Goal: Task Accomplishment & Management: Use online tool/utility

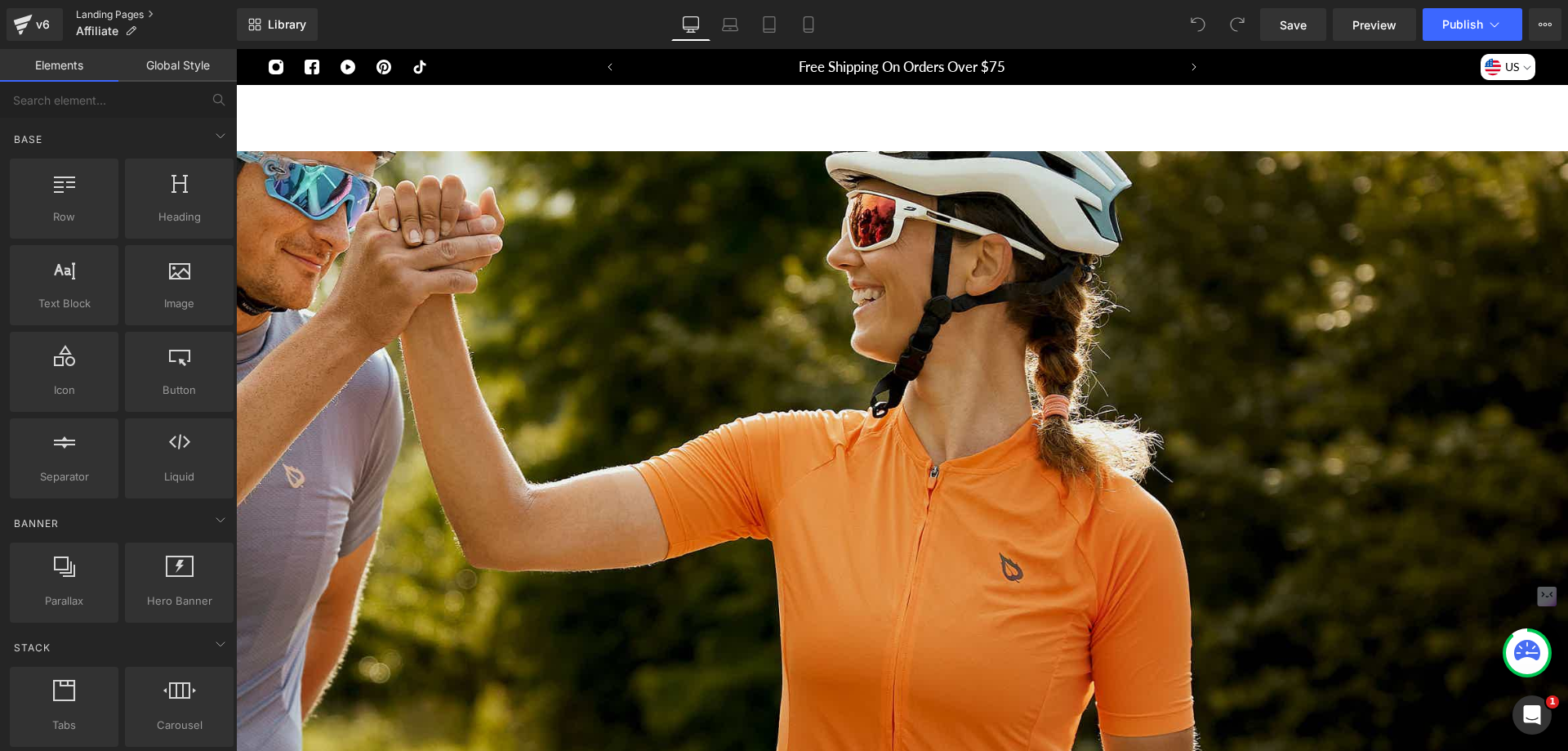
click at [153, 14] on link "Landing Pages" at bounding box center [156, 15] width 161 height 13
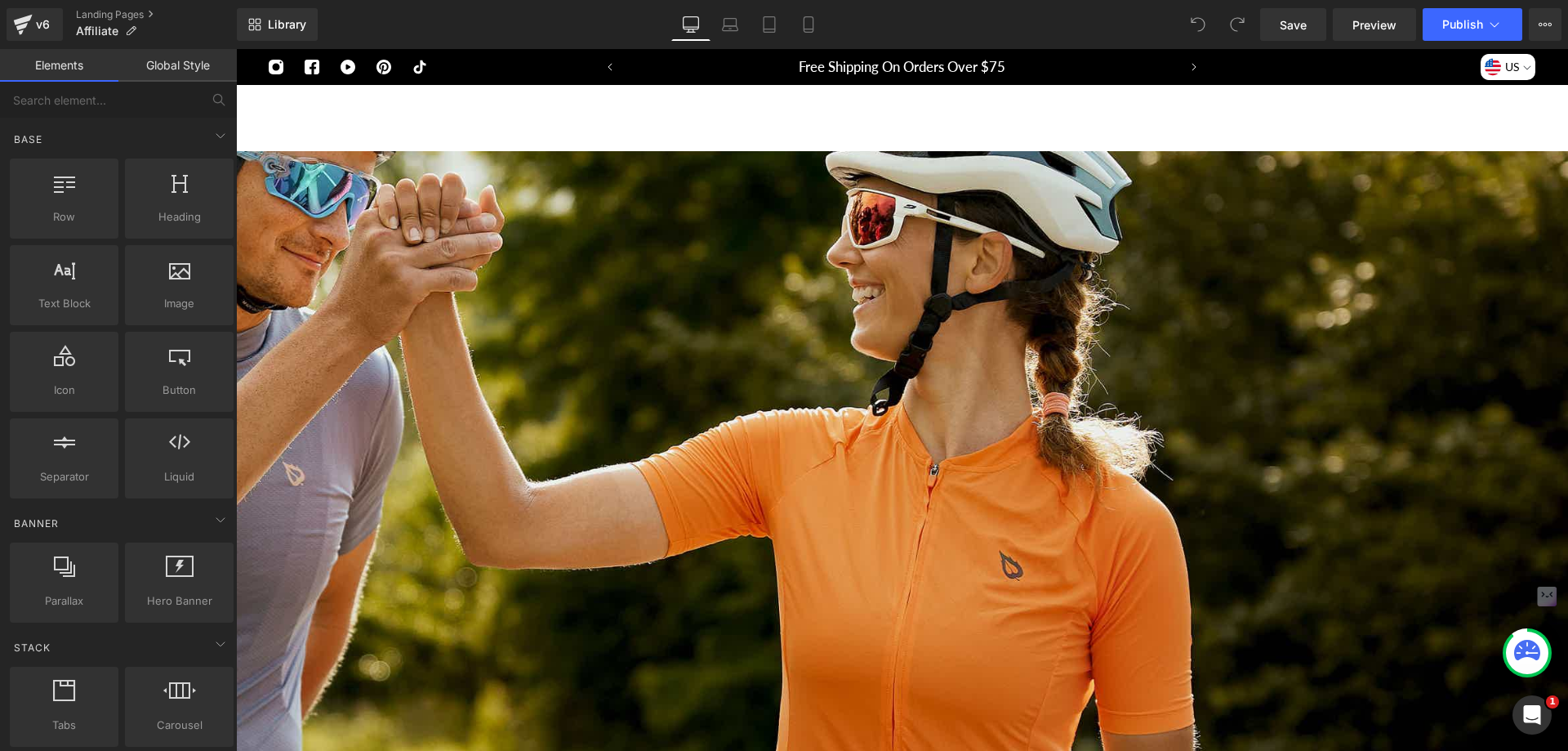
click at [527, 79] on div "Instagram Facebook Youtube Pinterest Tiktok" at bounding box center [418, 67] width 300 height 36
click at [575, 149] on link "Best Sellers" at bounding box center [565, 118] width 113 height 66
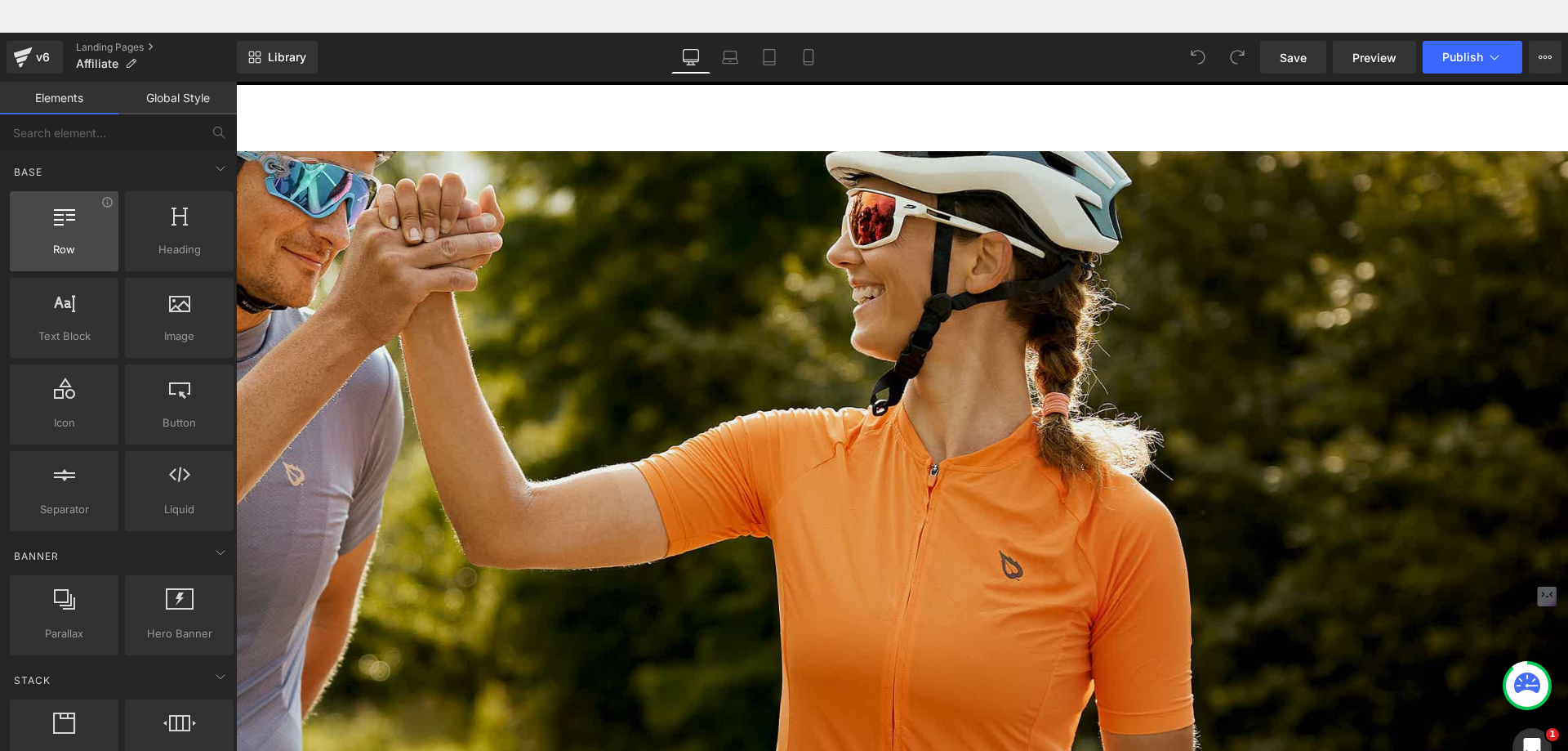
click at [76, 230] on div at bounding box center [64, 223] width 99 height 37
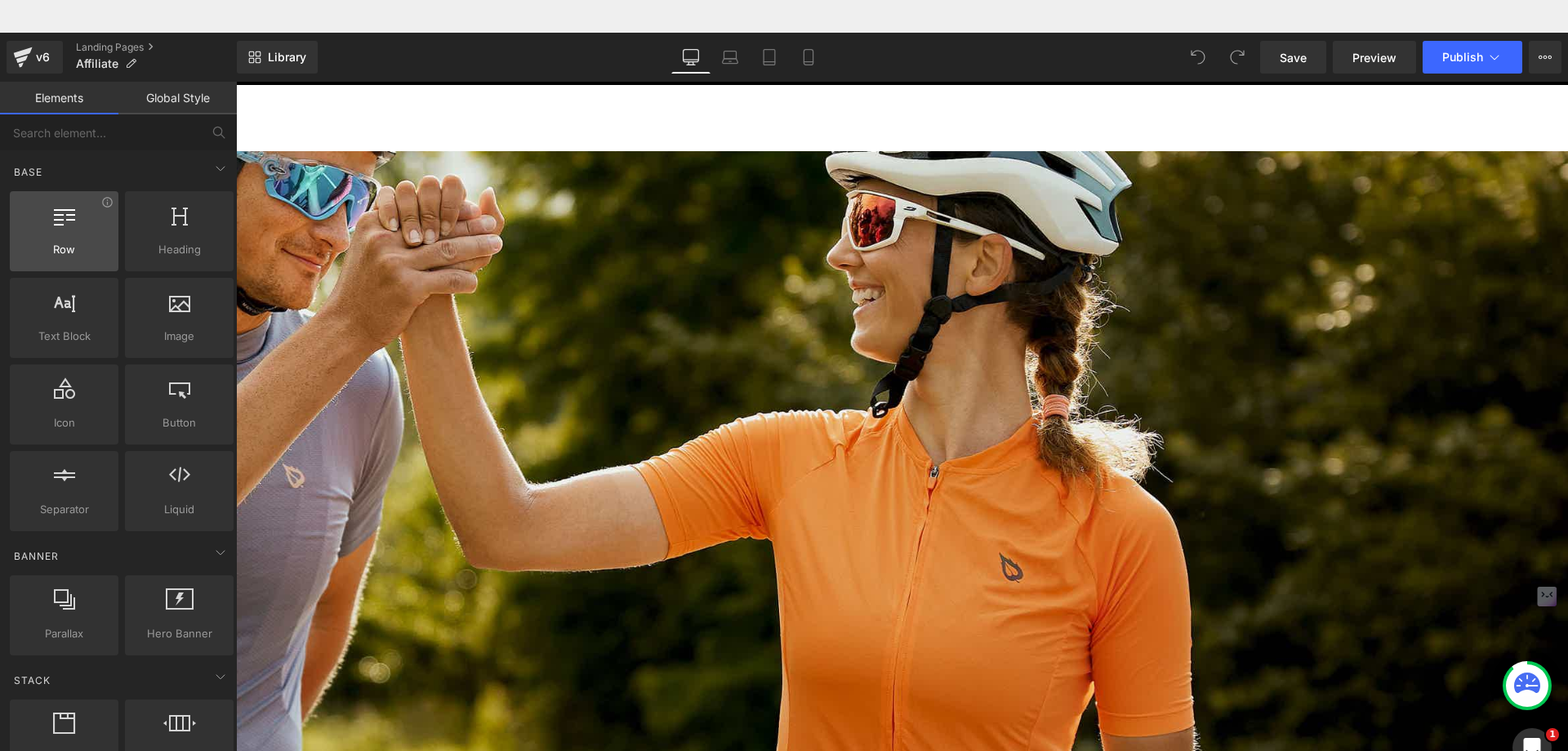
click at [68, 256] on span "Row" at bounding box center [64, 249] width 99 height 17
click at [411, 529] on div "250px" at bounding box center [570, 631] width 1998 height 205
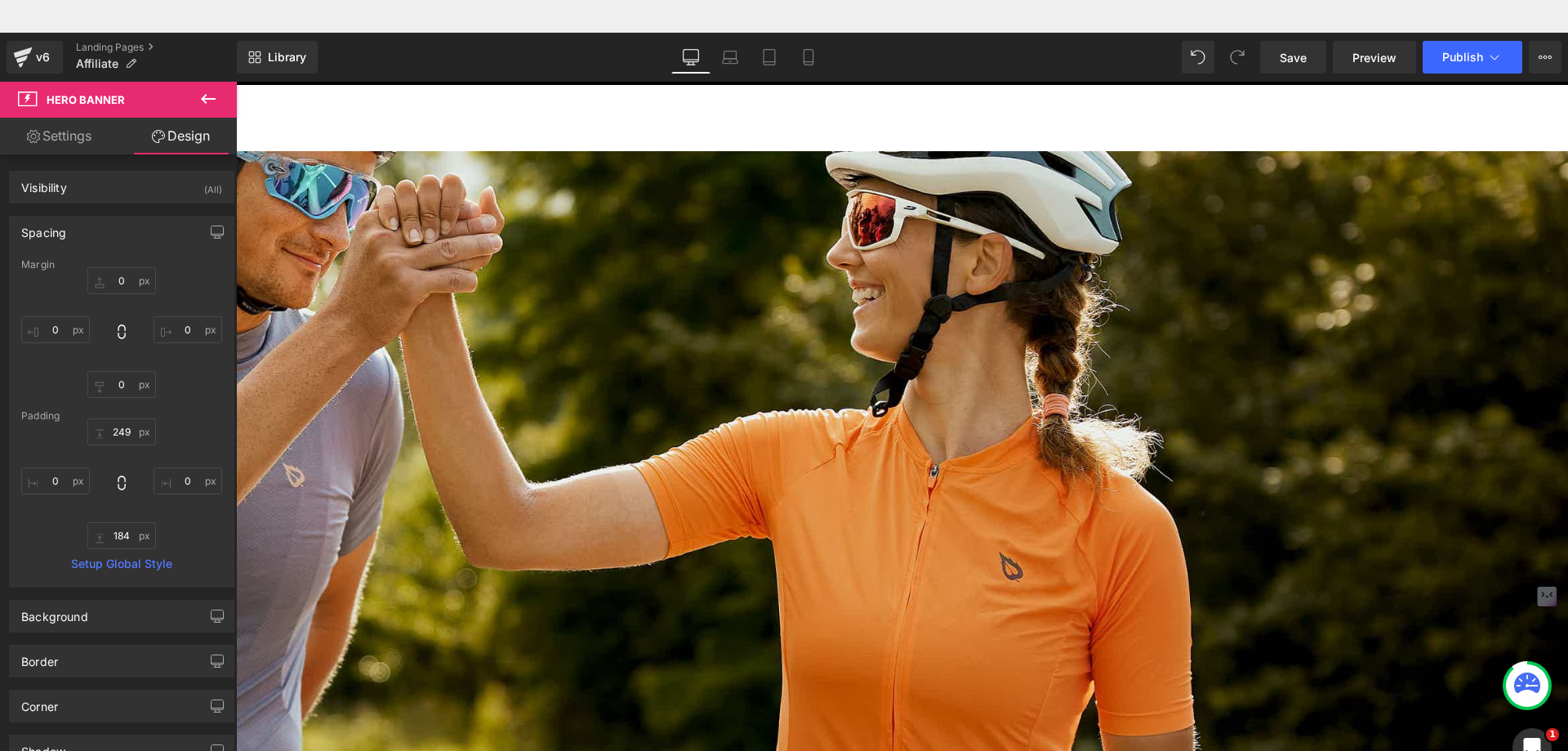
click at [209, 101] on icon at bounding box center [207, 98] width 19 height 19
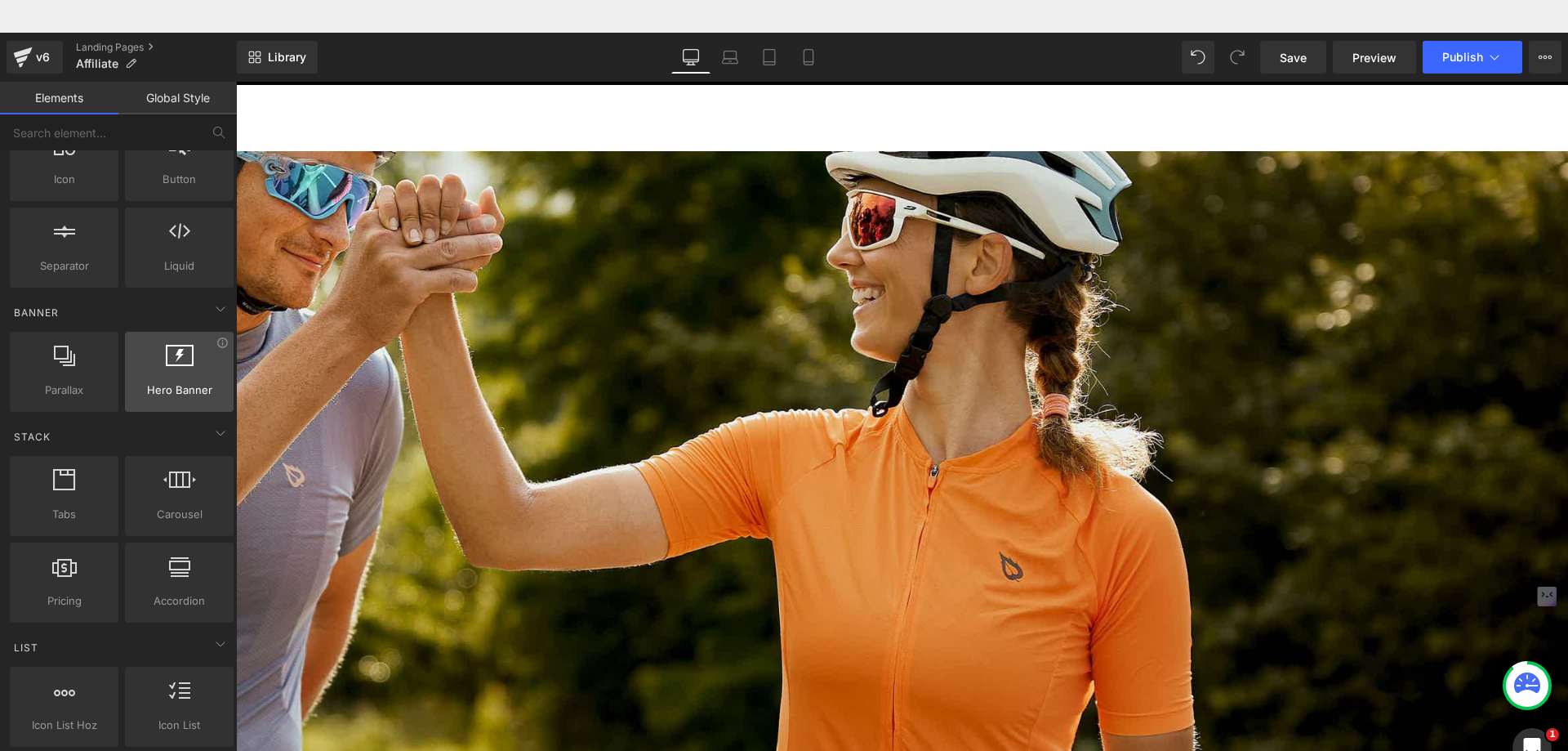
scroll to position [245, 0]
click at [615, 529] on div "249px" at bounding box center [570, 630] width 1998 height 204
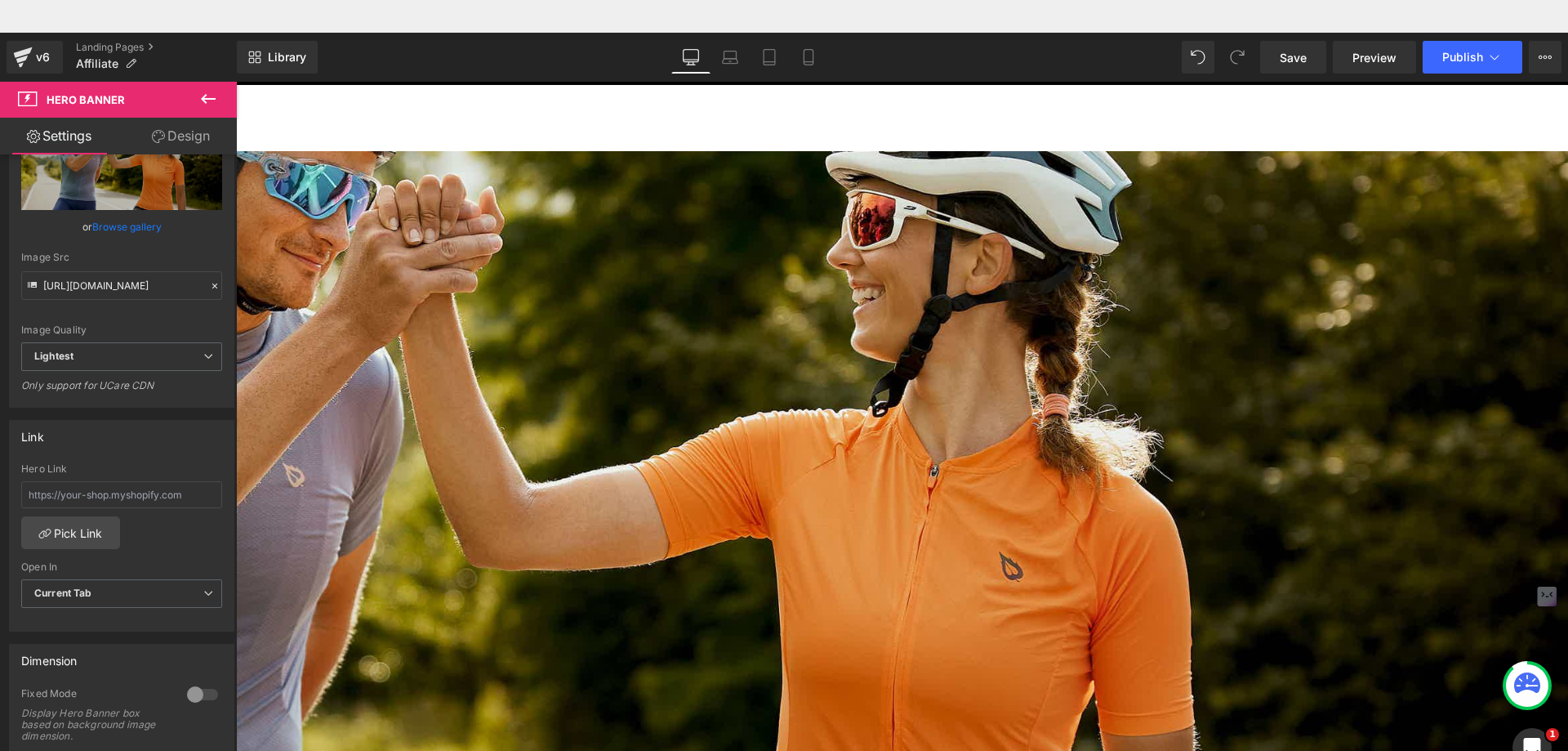
click at [212, 97] on icon at bounding box center [207, 98] width 19 height 19
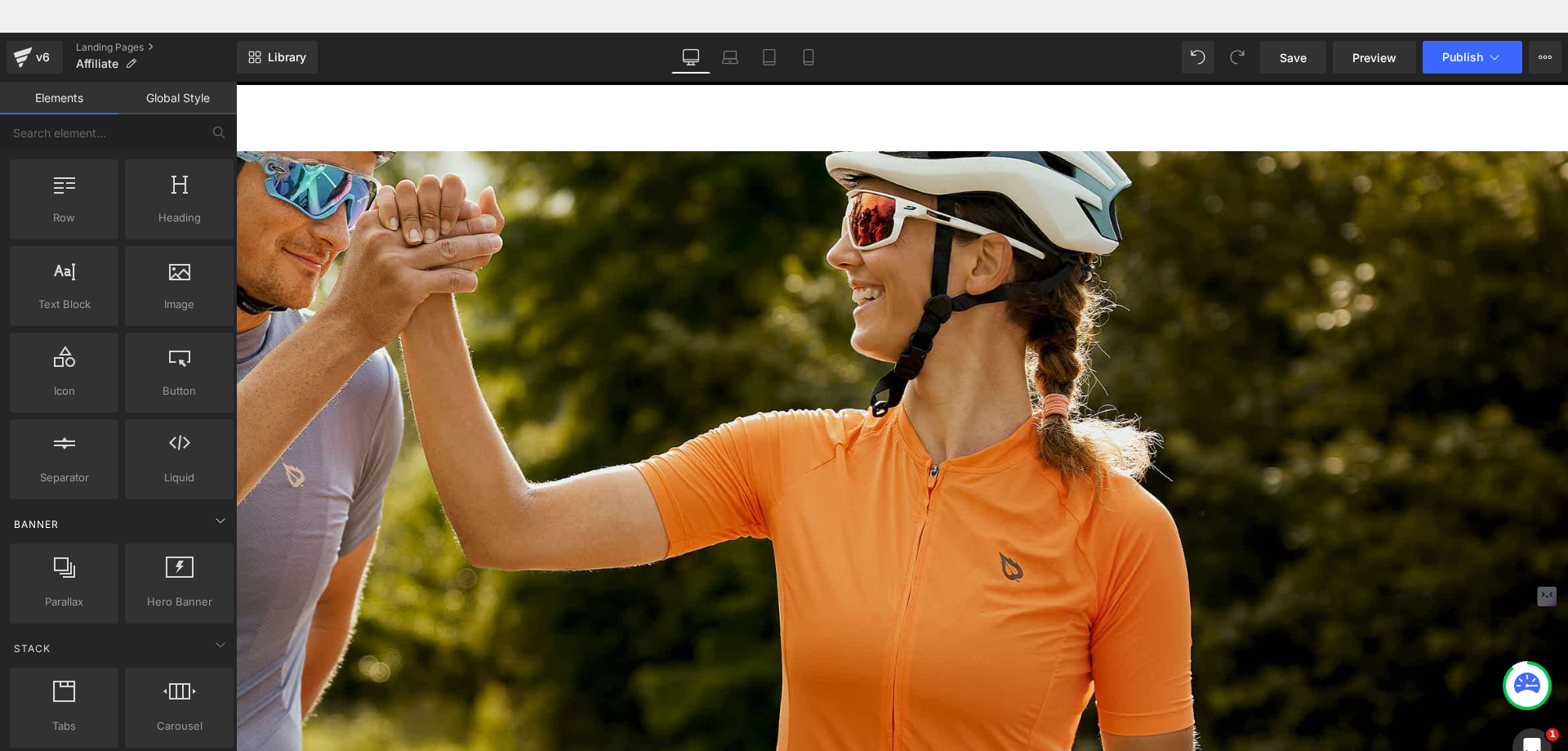
scroll to position [0, 0]
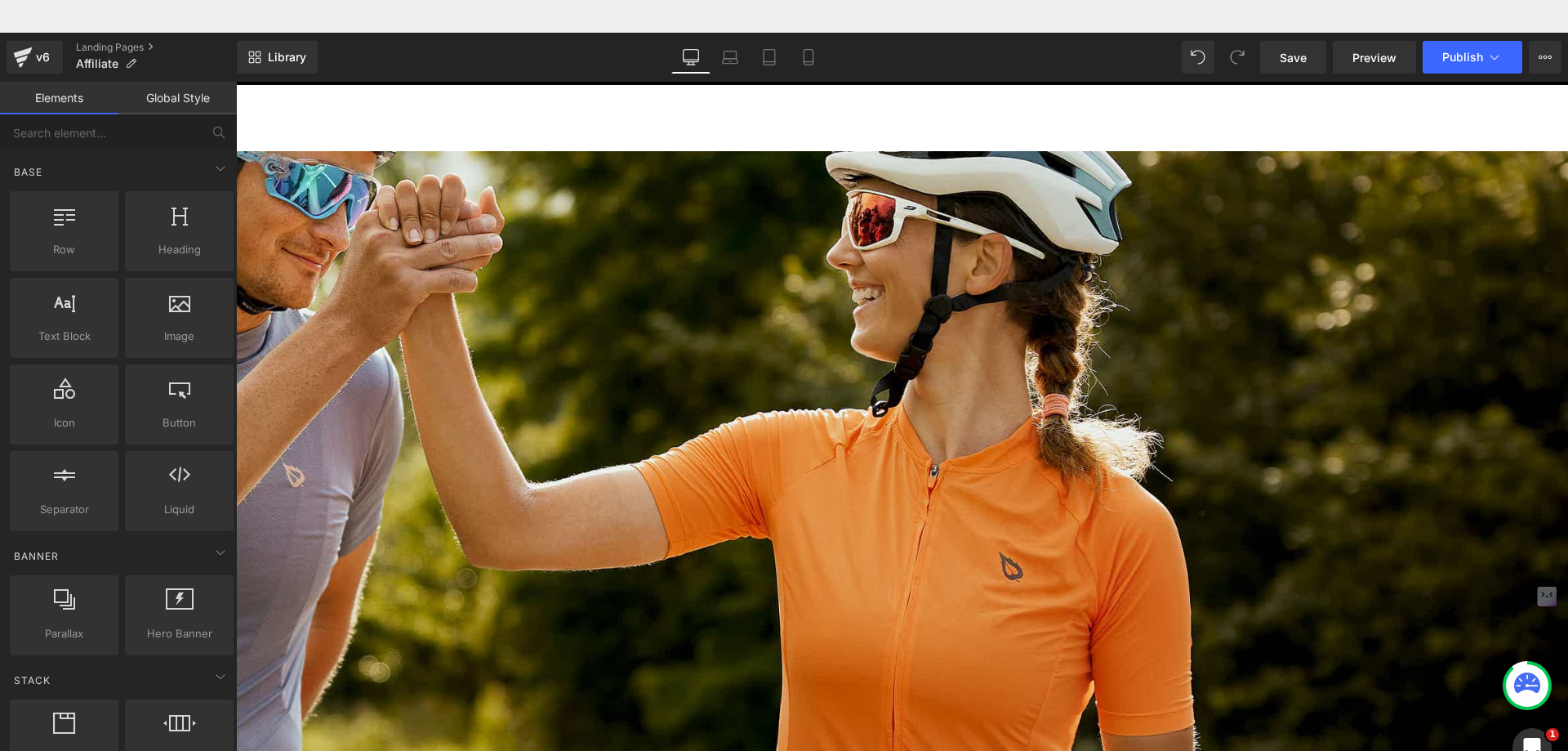
click at [457, 529] on div "249px" at bounding box center [570, 630] width 1998 height 204
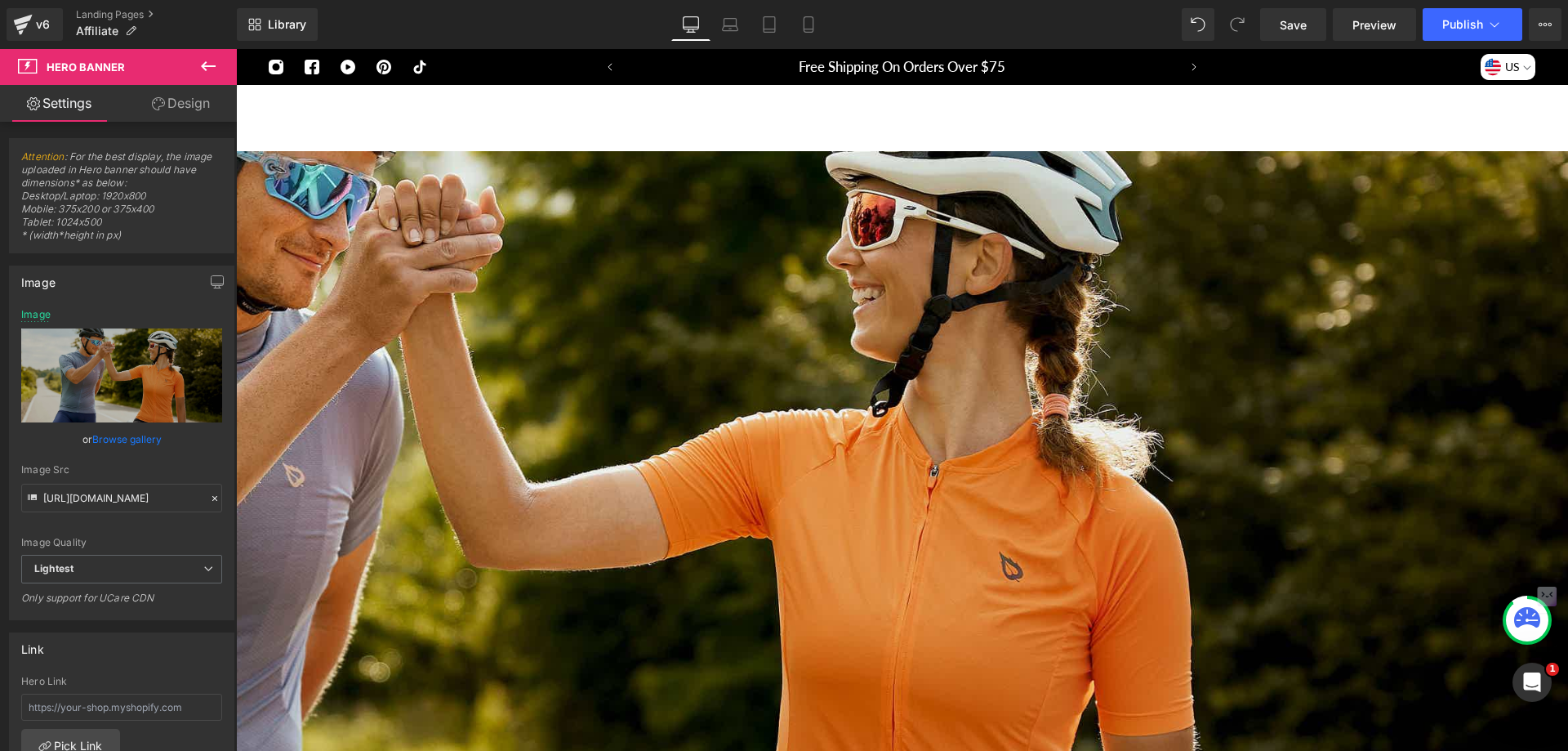
click at [206, 67] on icon at bounding box center [208, 66] width 15 height 10
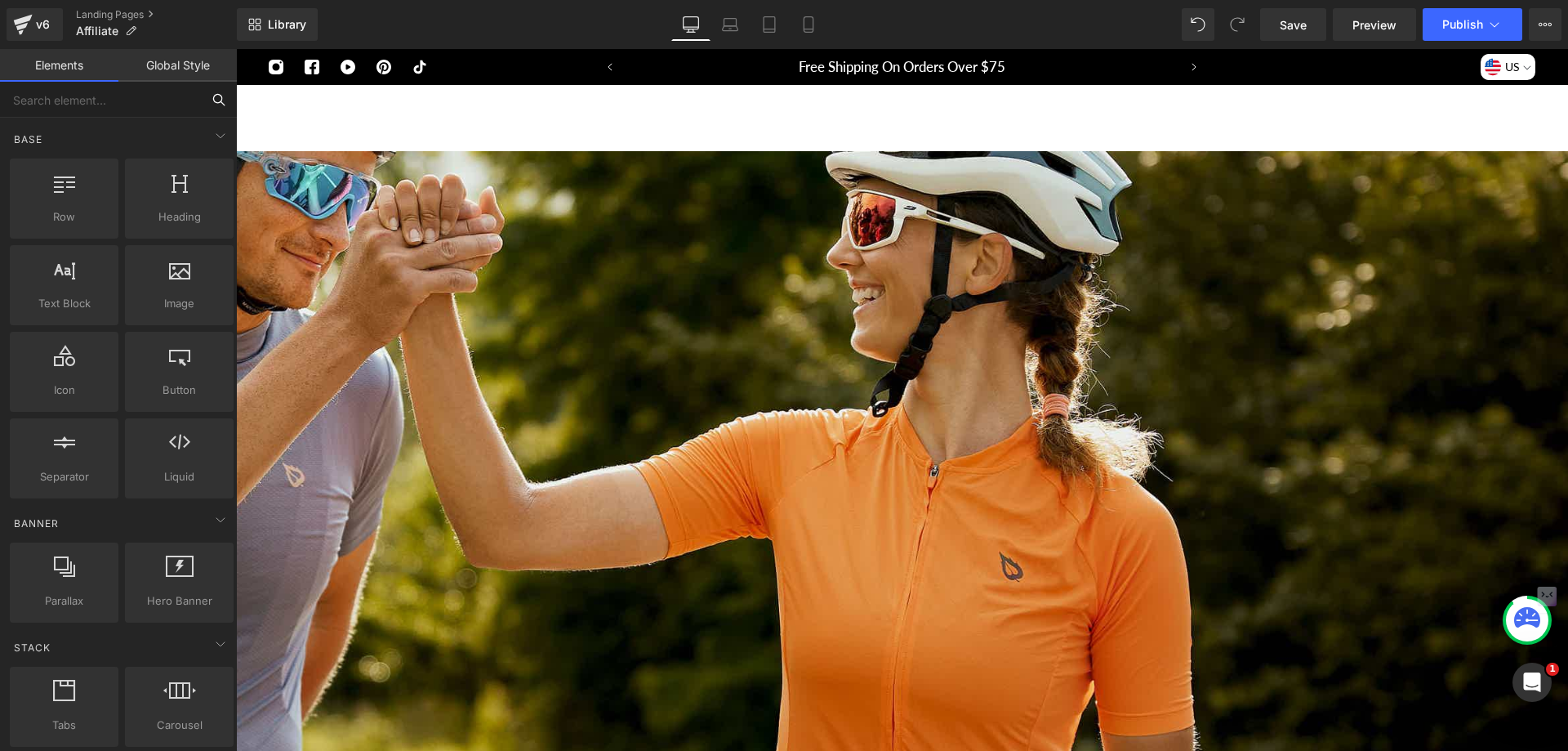
click at [156, 90] on input "text" at bounding box center [100, 99] width 201 height 36
click at [475, 529] on div "249px" at bounding box center [570, 630] width 1998 height 204
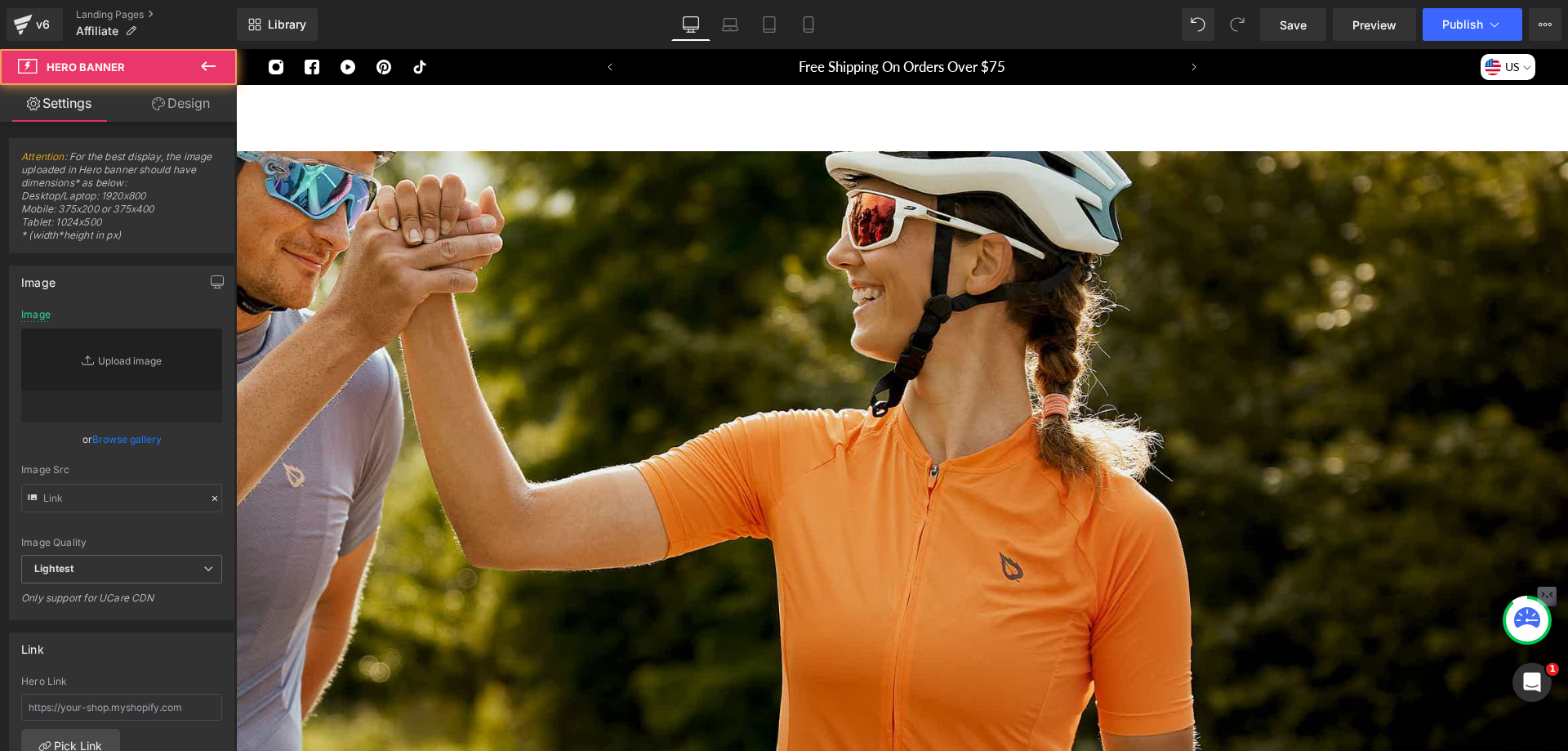
type input "https://ucarecdn.com/416600d7-c094-4d98-8dee-841e3e576b06/-/format/auto/-/previ…"
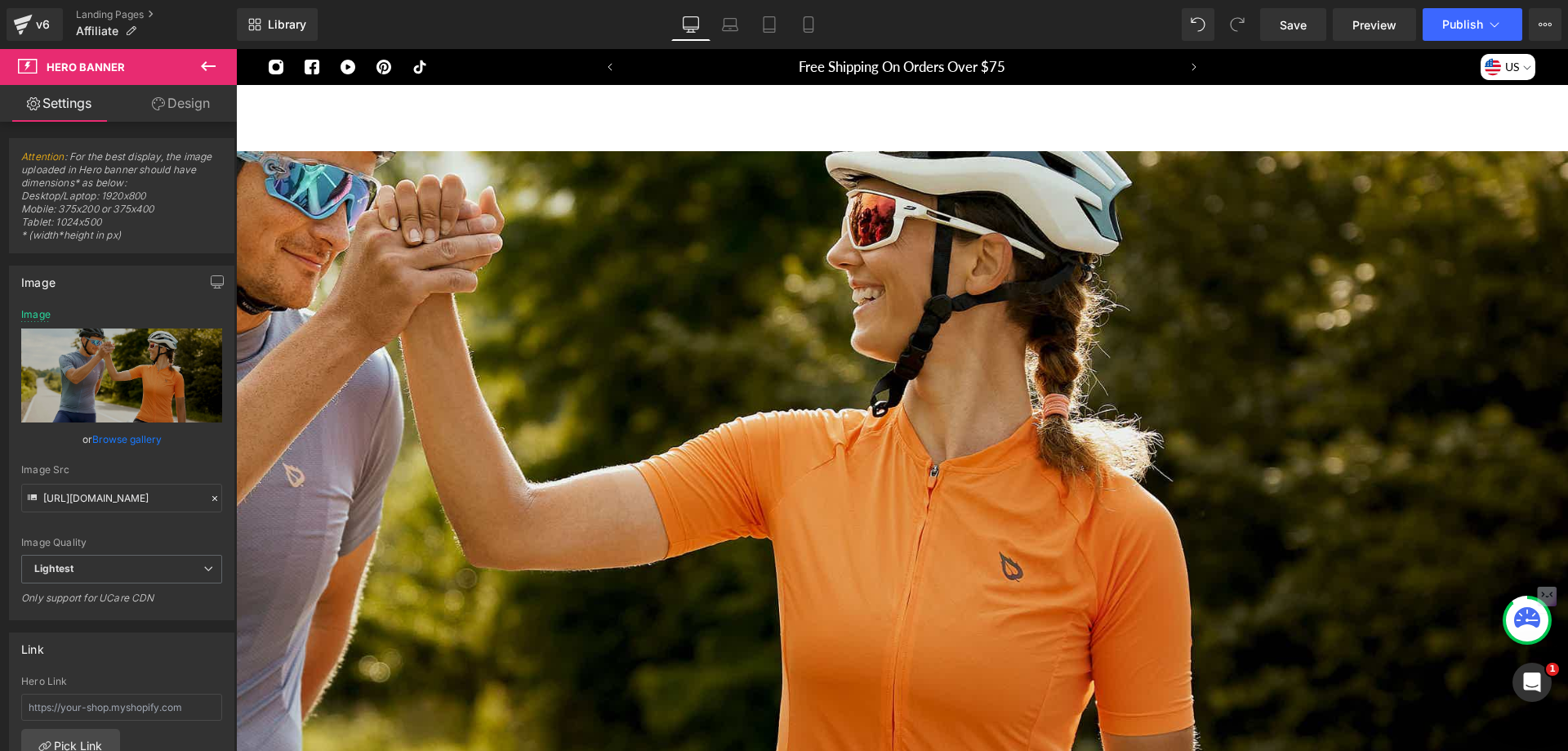
click at [663, 359] on p "Welcome to Join" at bounding box center [570, 374] width 1998 height 39
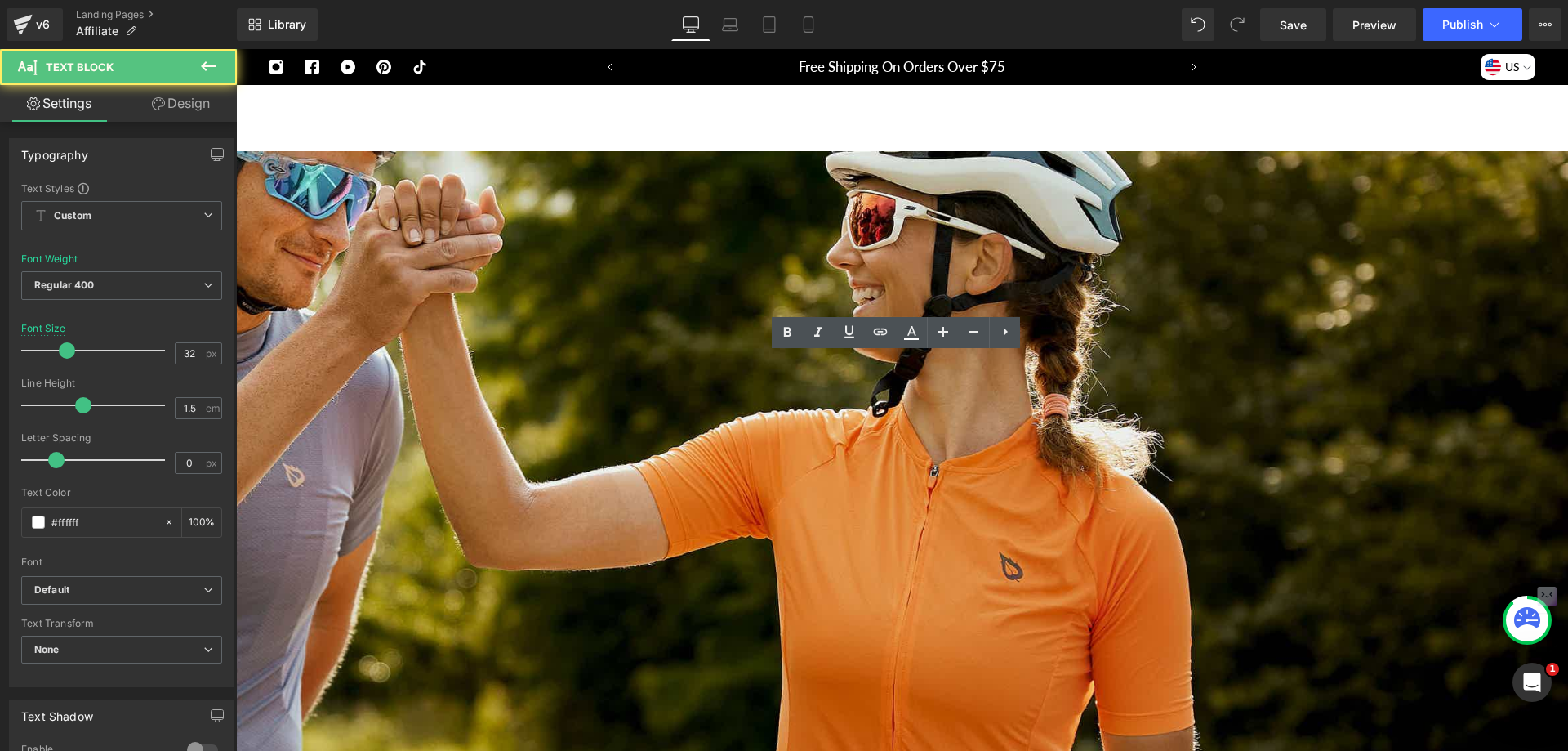
click at [664, 367] on p "Welcome to Join" at bounding box center [570, 374] width 1998 height 39
